Goal: Check status: Check status

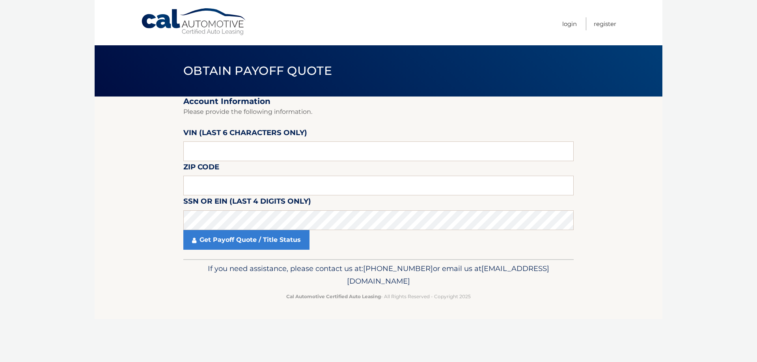
click at [217, 141] on label "VIN (last 6 characters only)" at bounding box center [245, 134] width 124 height 15
click at [214, 155] on input "text" at bounding box center [378, 152] width 390 height 20
type input "199234"
type input "10029"
click at [272, 238] on link "Get Payoff Quote / Title Status" at bounding box center [246, 240] width 126 height 20
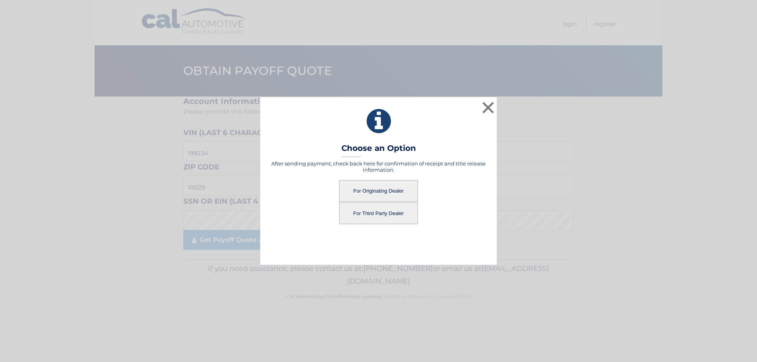
click at [355, 186] on button "For Originating Dealer" at bounding box center [378, 191] width 79 height 22
click at [379, 190] on button "For Originating Dealer" at bounding box center [378, 191] width 79 height 22
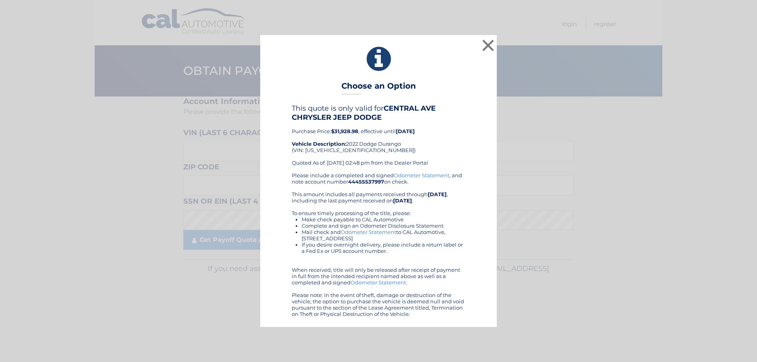
click at [228, 323] on div "× Choose an Option This quote is only valid for CENTRAL AVE CHRYSLER JEEP DODGE…" at bounding box center [378, 181] width 751 height 292
